Goal: Task Accomplishment & Management: Complete application form

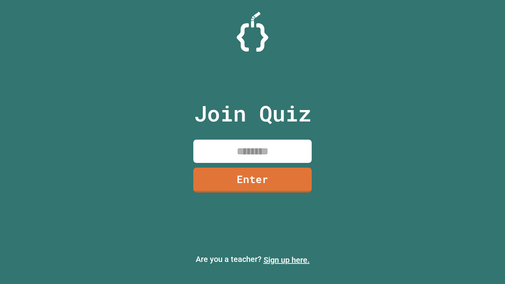
click at [286, 260] on link "Sign up here." at bounding box center [287, 259] width 46 height 9
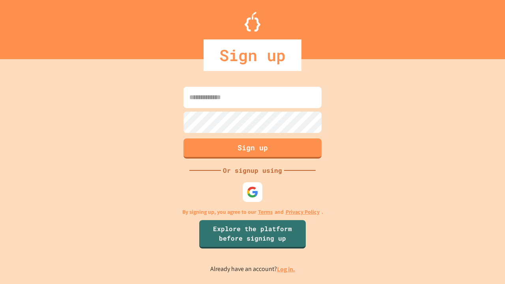
click at [286, 269] on link "Log in." at bounding box center [286, 269] width 18 height 8
